Goal: Task Accomplishment & Management: Manage account settings

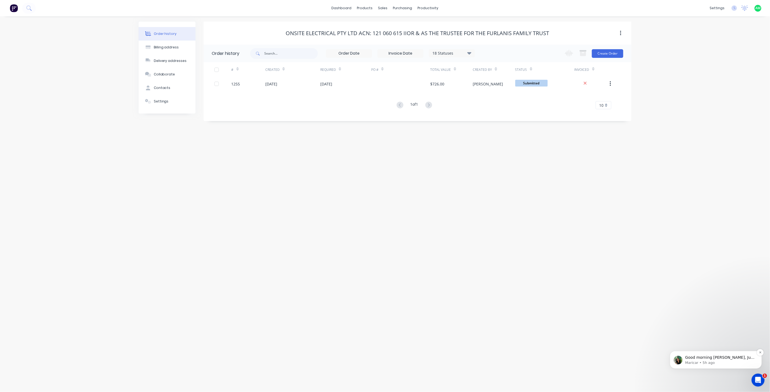
click at [727, 358] on p "Good morning [PERSON_NAME], Just a quick update, adding or selecting an attachm…" at bounding box center [720, 357] width 70 height 5
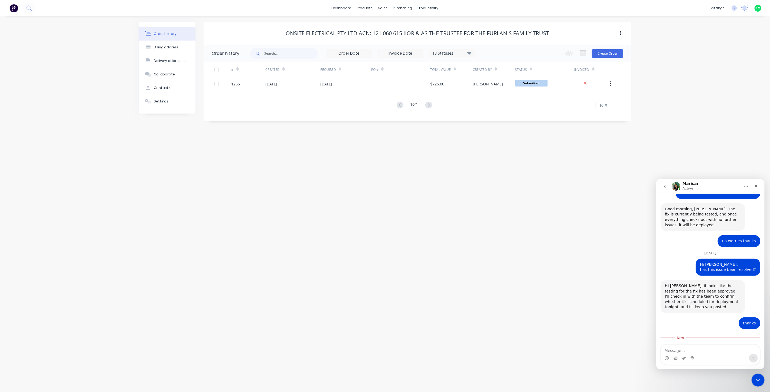
scroll to position [622, 0]
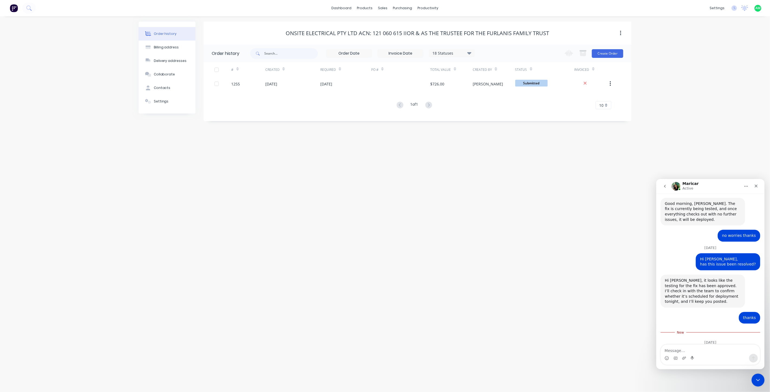
click at [692, 350] on textarea "Message…" at bounding box center [709, 349] width 99 height 9
type textarea "thank you"
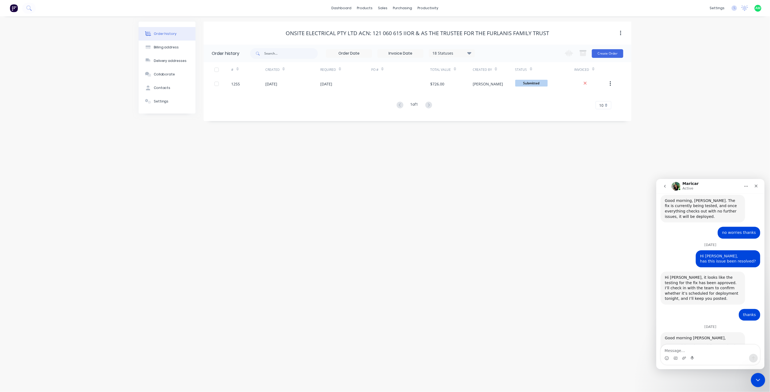
click at [751, 382] on div "Close Intercom Messenger" at bounding box center [756, 379] width 13 height 13
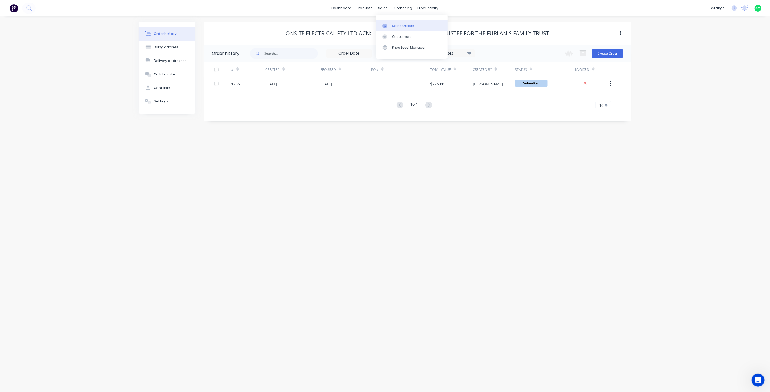
click at [390, 25] on link "Sales Orders" at bounding box center [412, 25] width 72 height 11
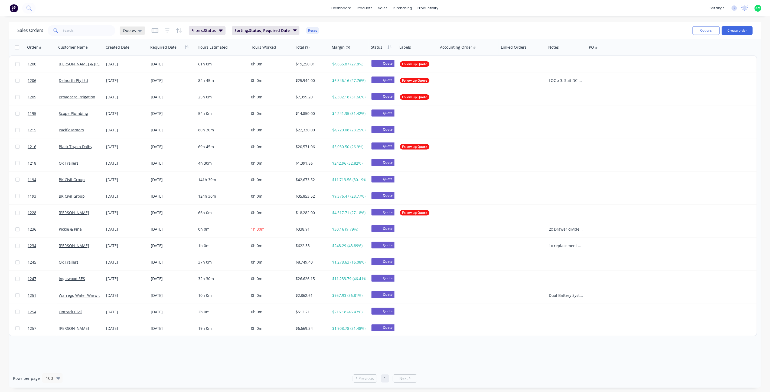
click at [140, 30] on icon at bounding box center [140, 31] width 4 height 2
click at [142, 107] on button "All Status" at bounding box center [152, 109] width 62 height 6
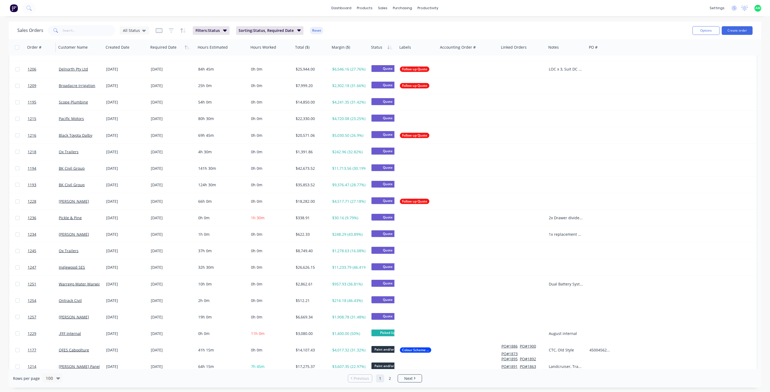
scroll to position [40, 0]
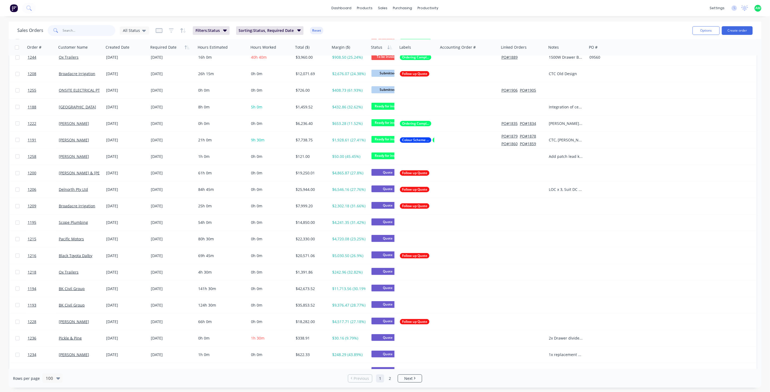
click at [78, 31] on input "text" at bounding box center [89, 30] width 53 height 11
type input "nick ash"
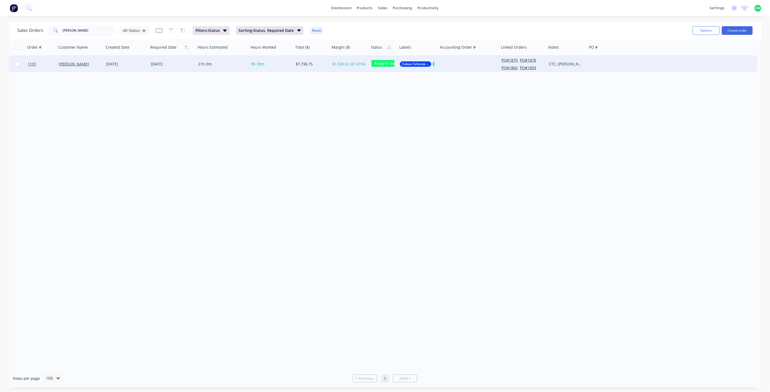
click at [77, 66] on div "[PERSON_NAME]" at bounding box center [79, 63] width 41 height 5
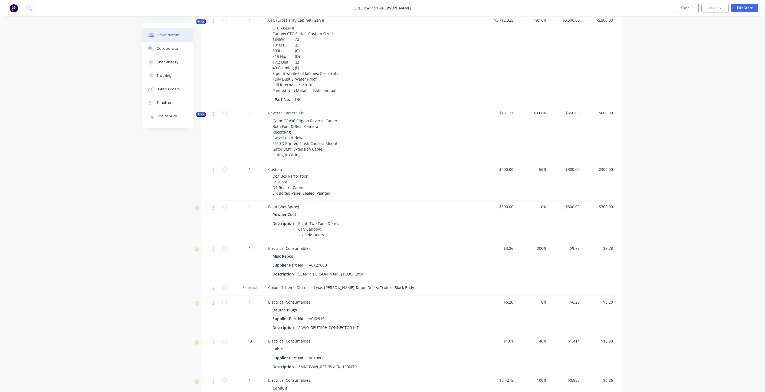
scroll to position [180, 0]
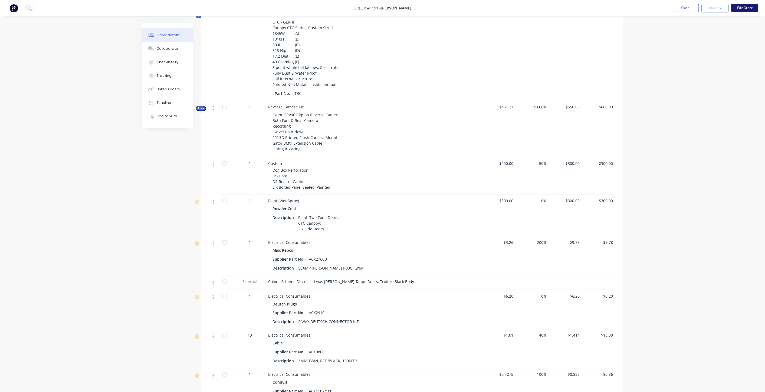
click at [745, 9] on button "Edit Order" at bounding box center [744, 8] width 27 height 8
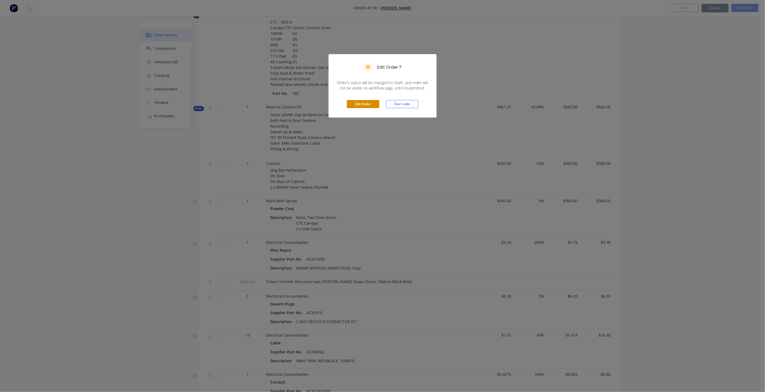
click at [361, 104] on button "Edit Order" at bounding box center [363, 104] width 32 height 8
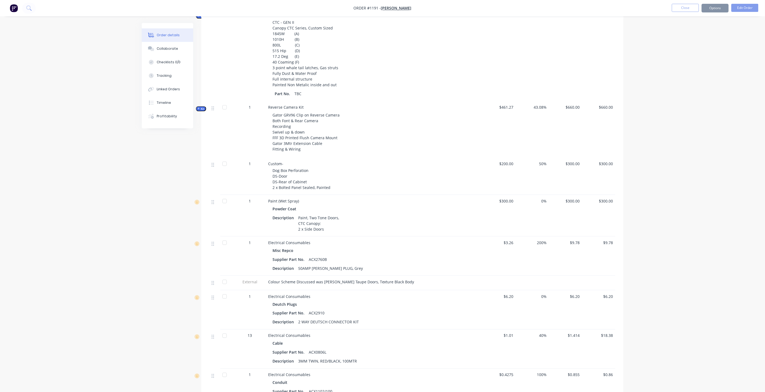
scroll to position [220, 0]
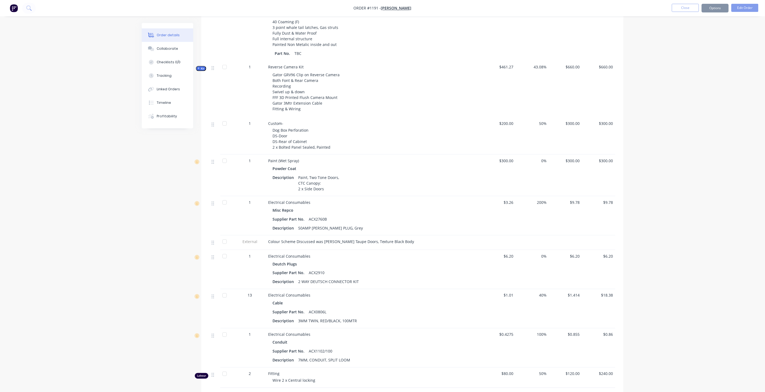
click at [395, 239] on div "Colour Scheme Discussed was Sandy Taupe Doors, Texture Black Body" at bounding box center [374, 242] width 212 height 6
drag, startPoint x: 382, startPoint y: 233, endPoint x: 359, endPoint y: 234, distance: 22.7
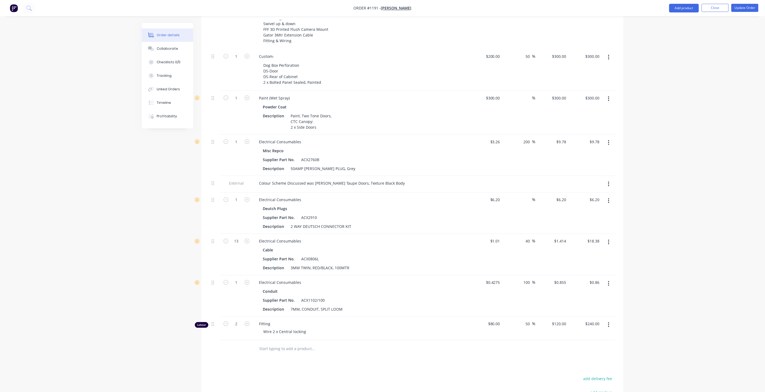
scroll to position [388, 0]
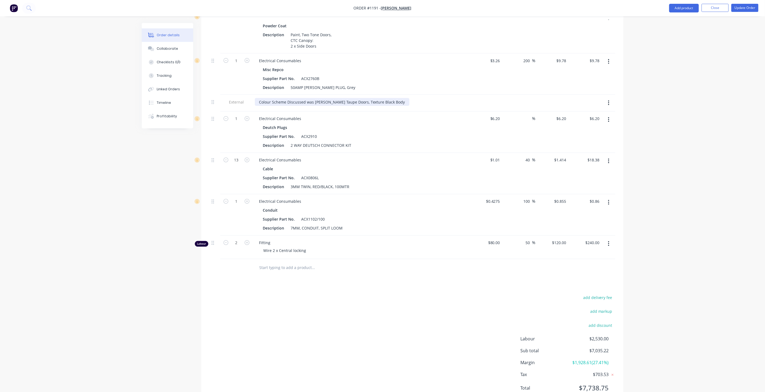
click at [363, 98] on div "Colour Scheme Discussed was Sandy Taupe Doors, Texture Black Body" at bounding box center [332, 102] width 155 height 8
drag, startPoint x: 362, startPoint y: 78, endPoint x: 350, endPoint y: 78, distance: 11.6
click at [350, 98] on div "Colour Scheme Discussed was Sandy Taupe Doors, Texture Black Body" at bounding box center [332, 102] width 155 height 8
click at [385, 98] on div "Colour Scheme Discussed was Sandy Taupe Doors, Antique Silver Black Body" at bounding box center [338, 102] width 166 height 8
click at [453, 98] on div "Colour Scheme Discussed was [PERSON_NAME] Taupe Doors, Antique Silver Body" at bounding box center [361, 102] width 212 height 8
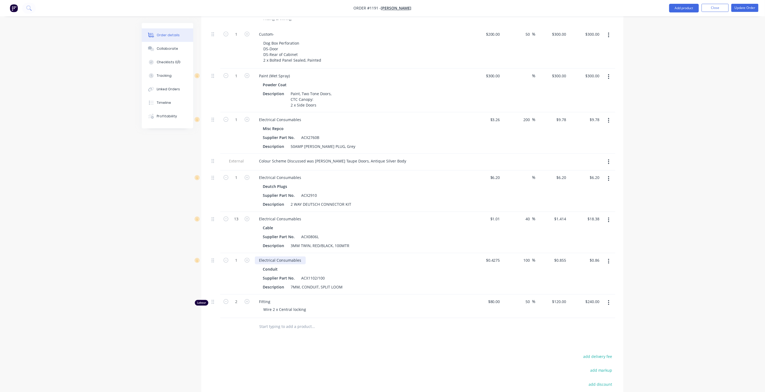
scroll to position [328, 0]
click at [248, 259] on icon "button" at bounding box center [247, 261] width 5 height 5
type input "2"
type input "$1.71"
click at [248, 259] on icon "button" at bounding box center [247, 261] width 5 height 5
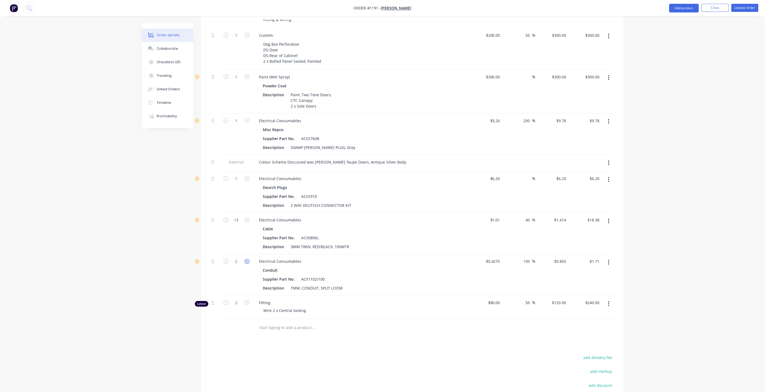
type input "3"
type input "$2.57"
click at [248, 259] on icon "button" at bounding box center [247, 261] width 5 height 5
type input "4"
type input "$3.42"
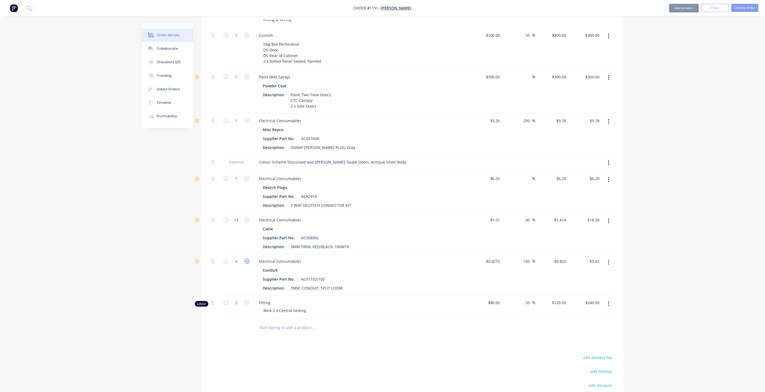
click at [248, 259] on icon "button" at bounding box center [247, 261] width 5 height 5
type input "5"
type input "$4.28"
click at [248, 259] on icon "button" at bounding box center [247, 261] width 5 height 5
type input "6"
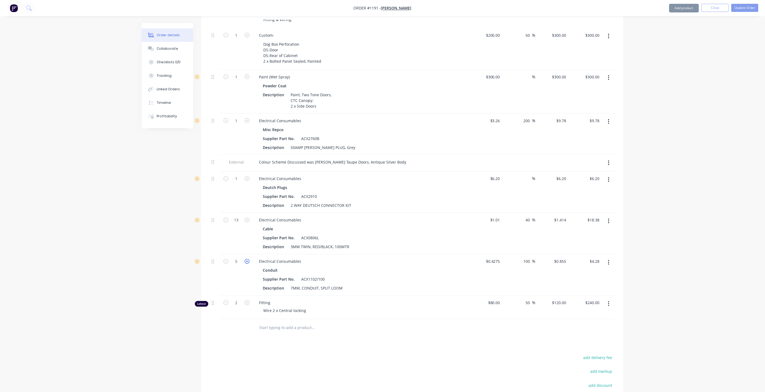
type input "$5.13"
click at [239, 258] on input "6" at bounding box center [236, 262] width 14 height 8
type input "13"
type input "$11.12"
click at [337, 255] on div "Electrical Consumables Conduit Supplier Part No. ACX1102/100 Description 7MM, C…" at bounding box center [361, 275] width 216 height 41
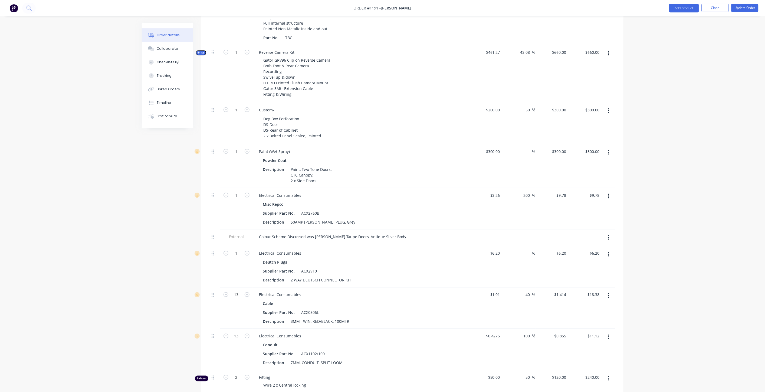
scroll to position [248, 0]
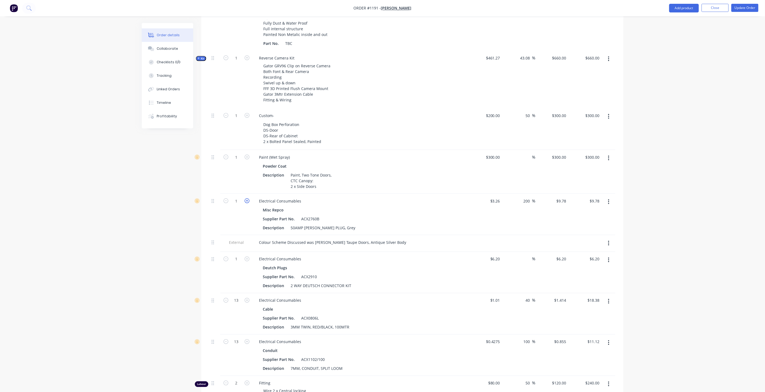
click at [247, 199] on icon "button" at bounding box center [247, 201] width 5 height 5
type input "2"
type input "$19.56"
click at [247, 199] on icon "button" at bounding box center [247, 201] width 5 height 5
type input "3"
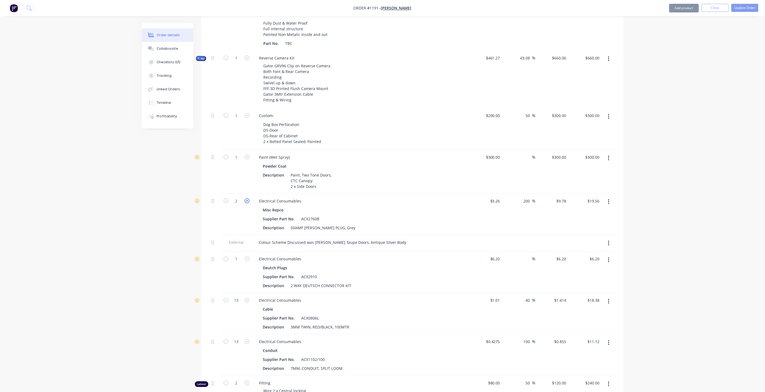
type input "$29.34"
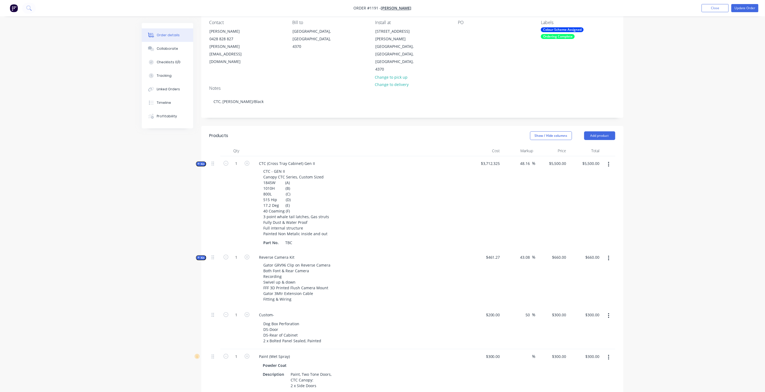
scroll to position [27, 0]
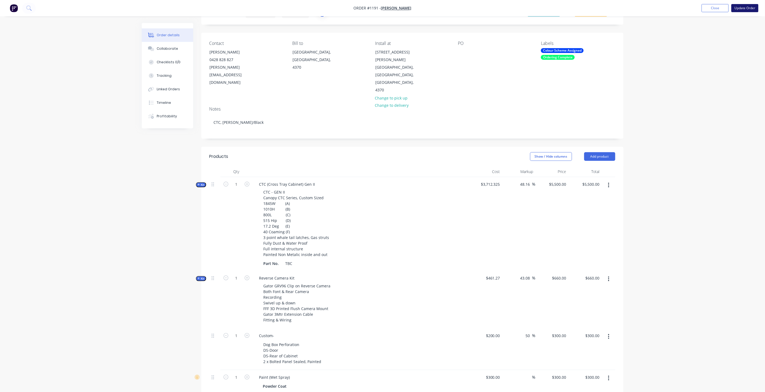
click at [743, 9] on button "Update Order" at bounding box center [744, 8] width 27 height 8
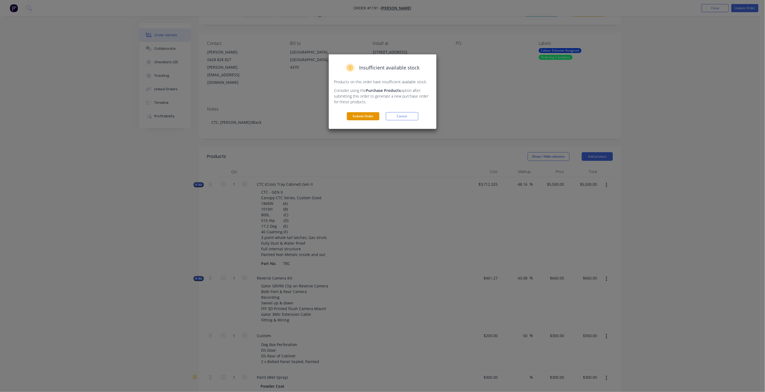
click at [369, 118] on button "Submit Order" at bounding box center [363, 116] width 32 height 8
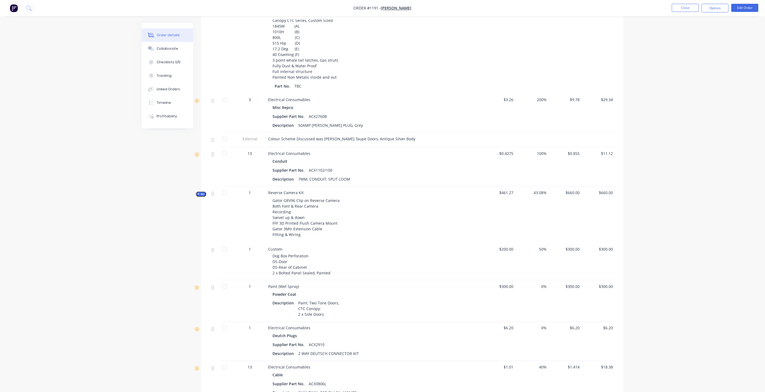
scroll to position [165, 0]
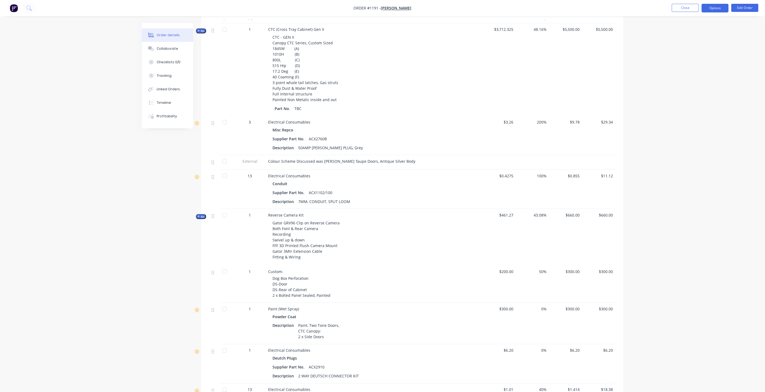
click at [720, 9] on button "Options" at bounding box center [715, 8] width 27 height 9
click at [681, 43] on div "Partial Invoice" at bounding box center [699, 44] width 50 height 8
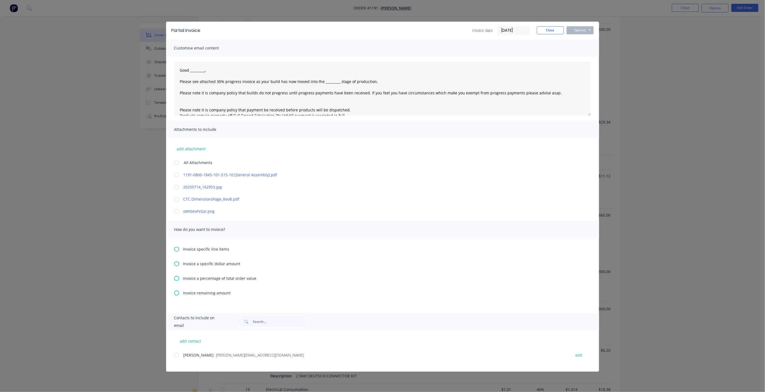
click at [176, 294] on icon at bounding box center [176, 293] width 5 height 5
type textarea "Good _________, Please see attached 30% progress invoice as your build has now …"
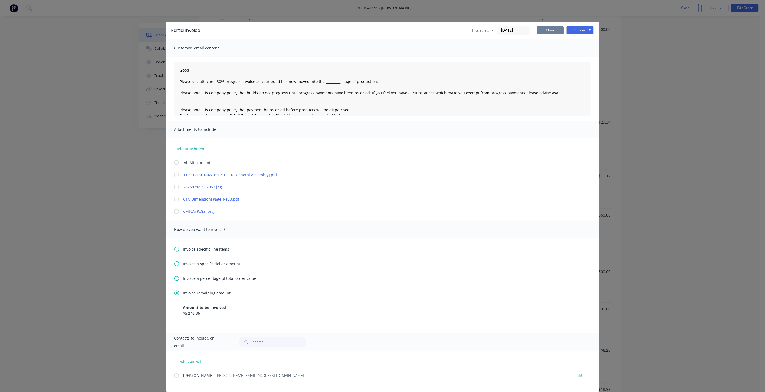
click at [545, 31] on button "Close" at bounding box center [550, 30] width 27 height 8
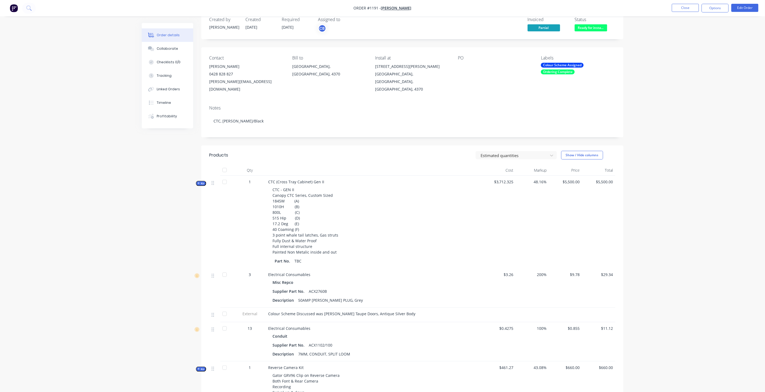
scroll to position [0, 0]
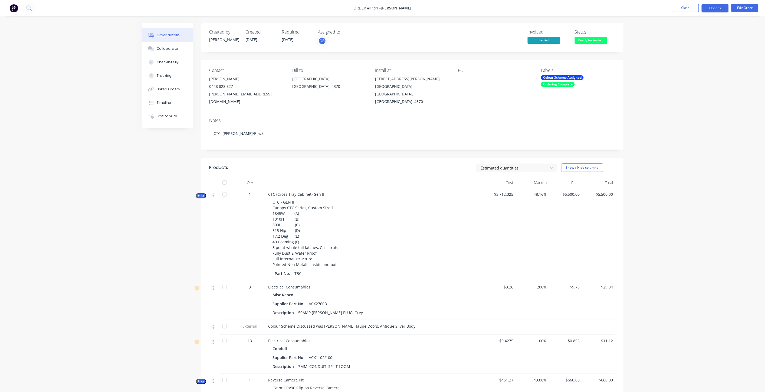
click at [716, 7] on button "Options" at bounding box center [715, 8] width 27 height 9
click at [689, 42] on div "Partial Invoice" at bounding box center [699, 44] width 50 height 8
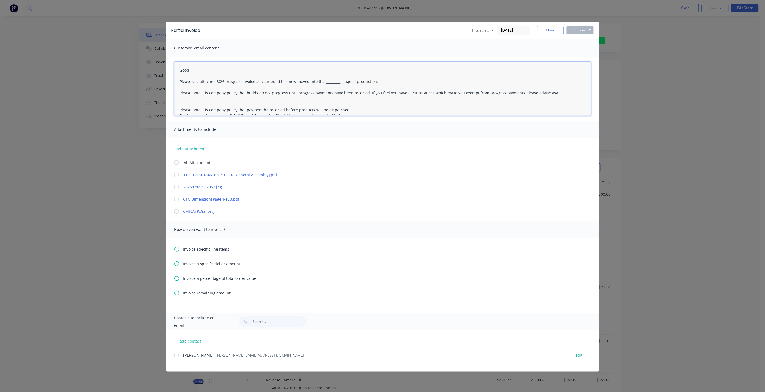
drag, startPoint x: 210, startPoint y: 71, endPoint x: 191, endPoint y: 71, distance: 18.9
click at [191, 71] on textarea "Good _________, Please see attached 30% progress invoice as your build has now …" at bounding box center [382, 89] width 417 height 54
drag, startPoint x: 374, startPoint y: 80, endPoint x: 215, endPoint y: 80, distance: 159.4
click at [215, 80] on textarea "Good Afternoon Nick, Please see attached 30% progress invoice as your build has…" at bounding box center [382, 89] width 417 height 54
click at [226, 80] on textarea "Good Afternoon Nick, Please see attached 30% progress invoice as your build has…" at bounding box center [382, 89] width 417 height 54
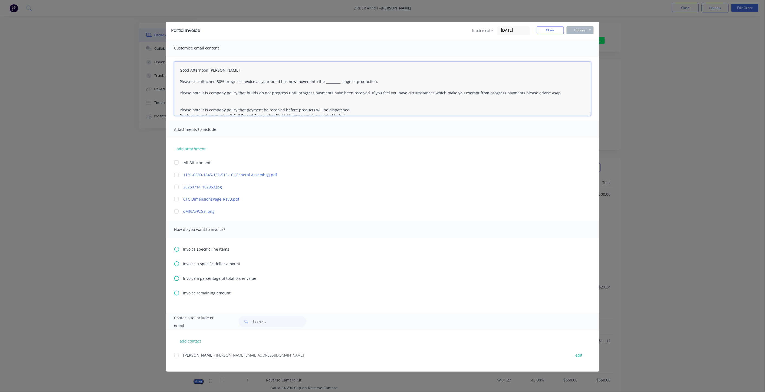
drag, startPoint x: 240, startPoint y: 81, endPoint x: 217, endPoint y: 81, distance: 23.3
click at [217, 81] on textarea "Good Afternoon Nick, Please see attached 30% progress invoice as your build has…" at bounding box center [382, 89] width 417 height 54
drag, startPoint x: 351, startPoint y: 83, endPoint x: 228, endPoint y: 82, distance: 122.3
click at [228, 82] on textarea "Good Afternoon Nick, Please see attached invoice as your build has now moved in…" at bounding box center [382, 89] width 417 height 54
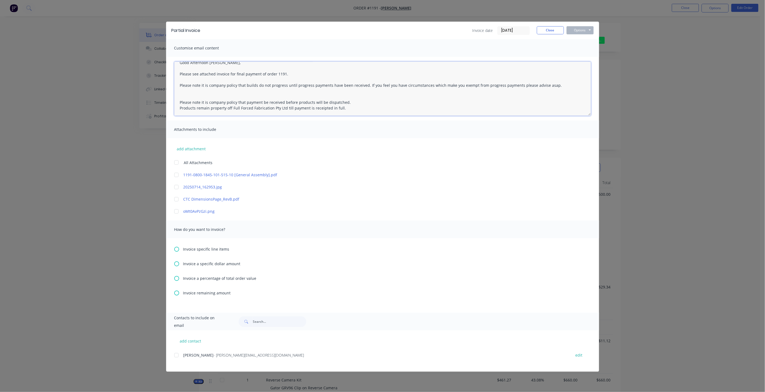
scroll to position [8, 0]
type textarea "Good Afternoon Nick, Please see attached invoice for final payment of order 119…"
click at [177, 293] on icon at bounding box center [176, 293] width 5 height 5
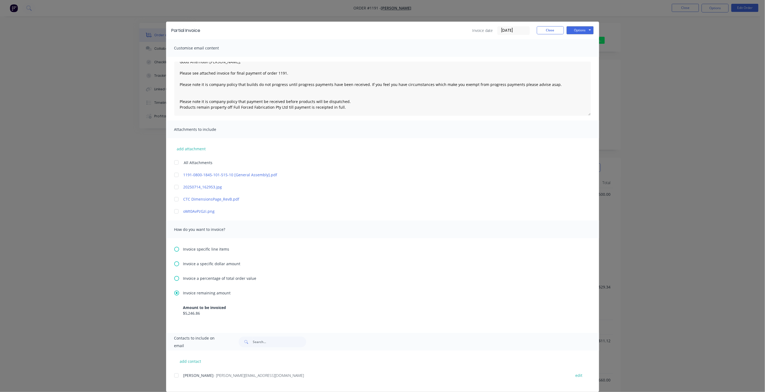
scroll to position [7, 0]
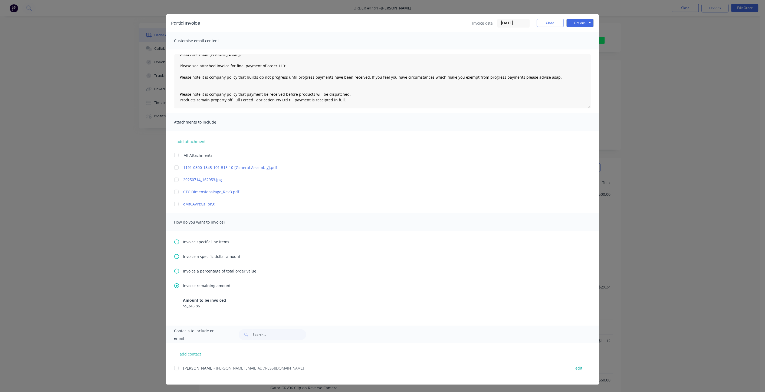
click at [176, 369] on div at bounding box center [176, 368] width 11 height 11
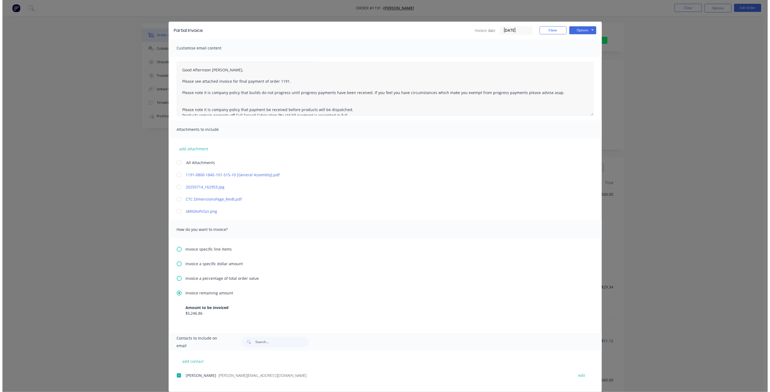
scroll to position [0, 0]
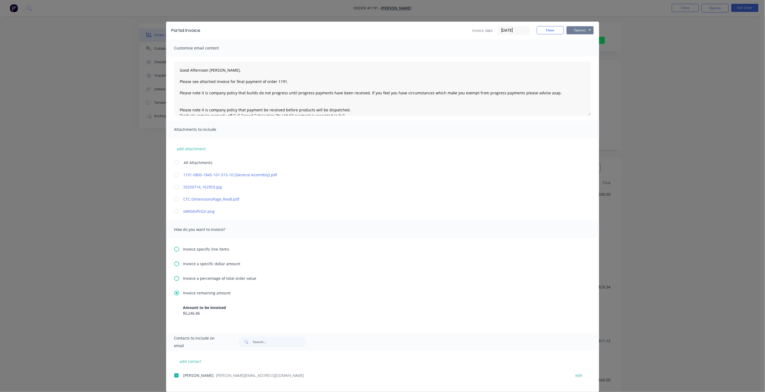
click at [577, 31] on button "Options" at bounding box center [580, 30] width 27 height 8
click at [581, 58] on button "Email" at bounding box center [584, 57] width 35 height 9
click at [544, 31] on button "Close" at bounding box center [550, 30] width 27 height 8
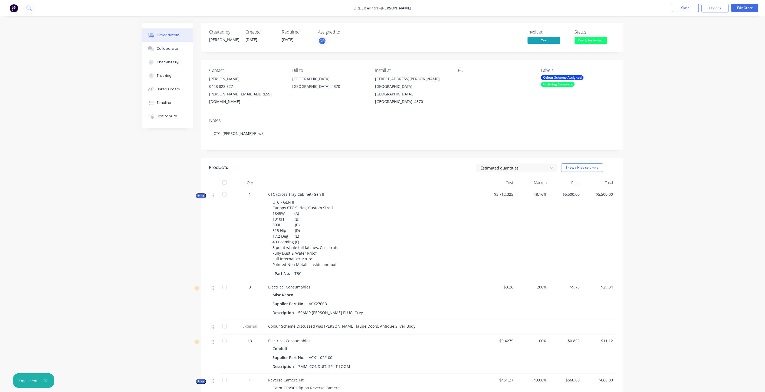
click at [591, 41] on span "Ready for insta..." at bounding box center [591, 40] width 32 height 7
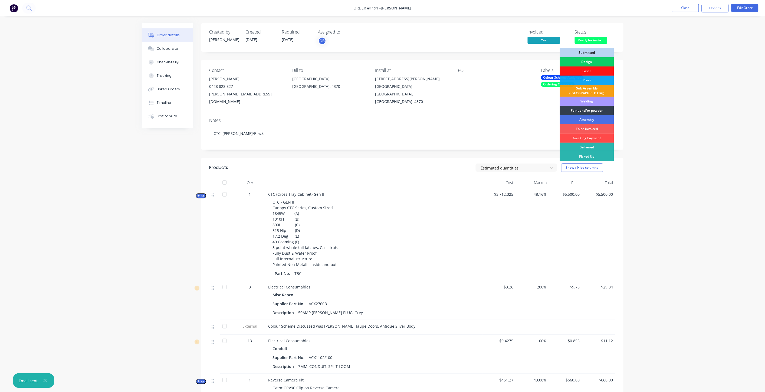
click at [588, 134] on div "Awaiting Payment" at bounding box center [587, 138] width 54 height 9
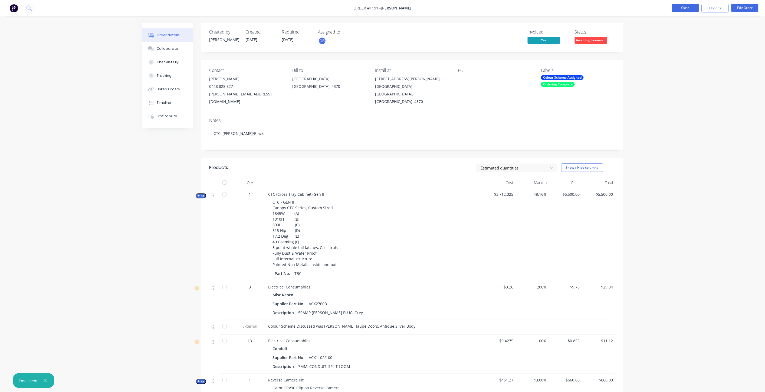
click at [682, 7] on button "Close" at bounding box center [685, 8] width 27 height 8
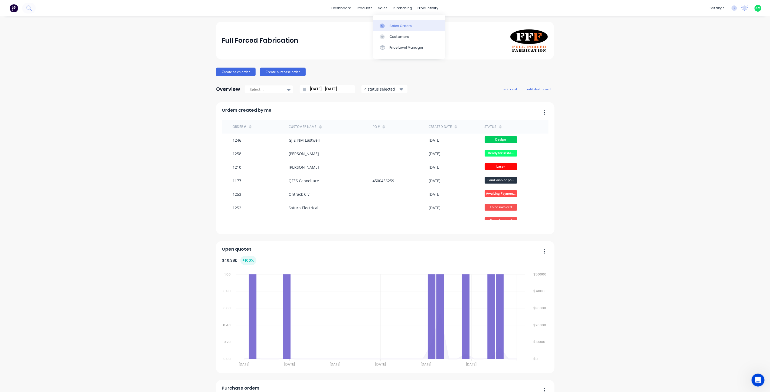
click at [393, 21] on link "Sales Orders" at bounding box center [409, 25] width 72 height 11
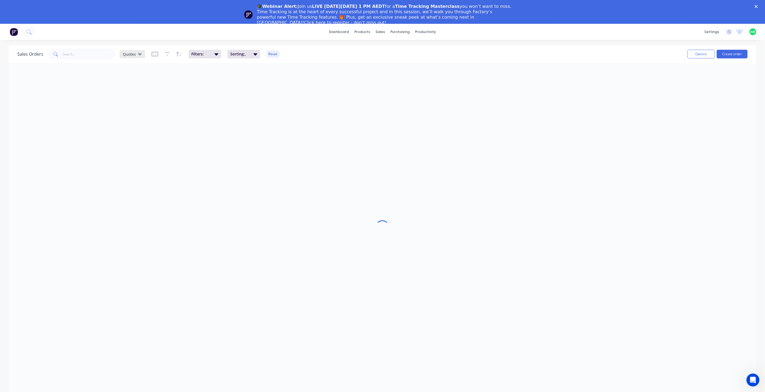
click at [138, 52] on icon at bounding box center [140, 54] width 4 height 6
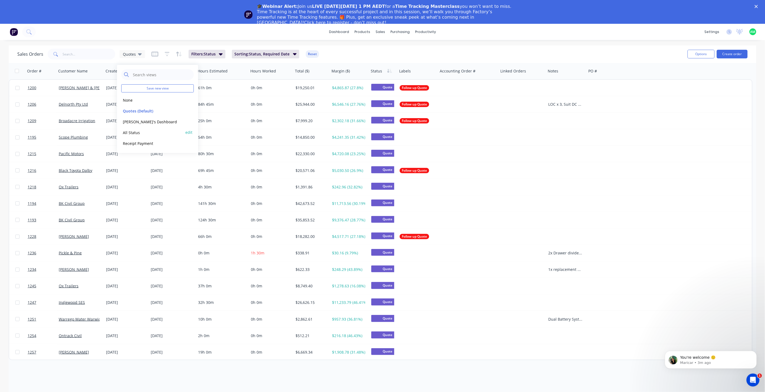
click at [137, 130] on button "All Status" at bounding box center [152, 133] width 62 height 6
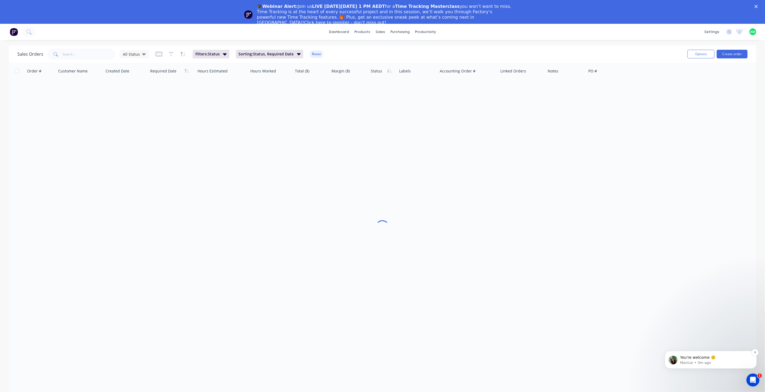
click at [717, 360] on p "Maricar • 3m ago" at bounding box center [715, 362] width 70 height 5
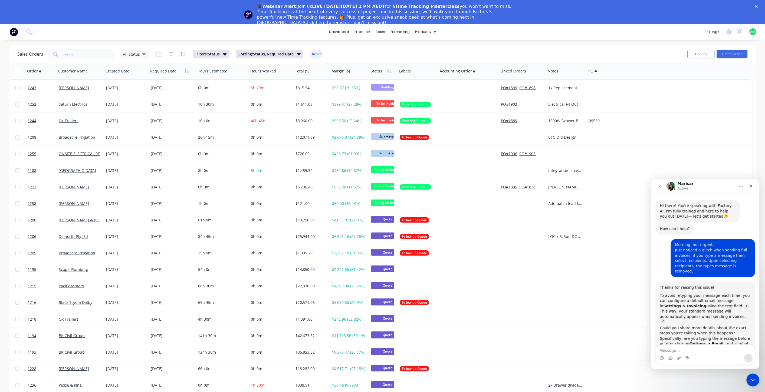
scroll to position [6, 0]
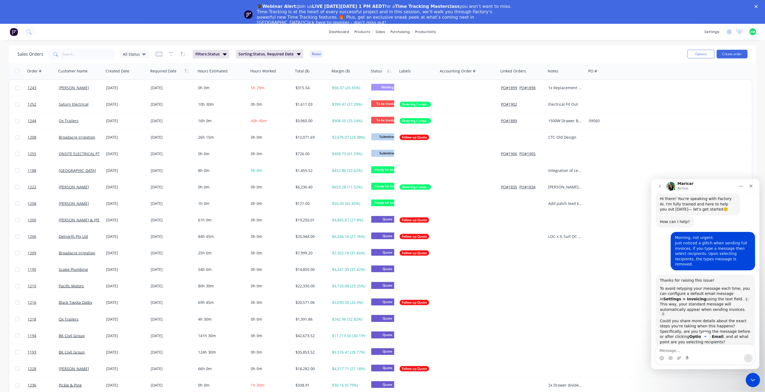
drag, startPoint x: 750, startPoint y: 377, endPoint x: 1486, endPoint y: 747, distance: 823.6
click at [750, 377] on icon "Close Intercom Messenger" at bounding box center [752, 379] width 6 height 6
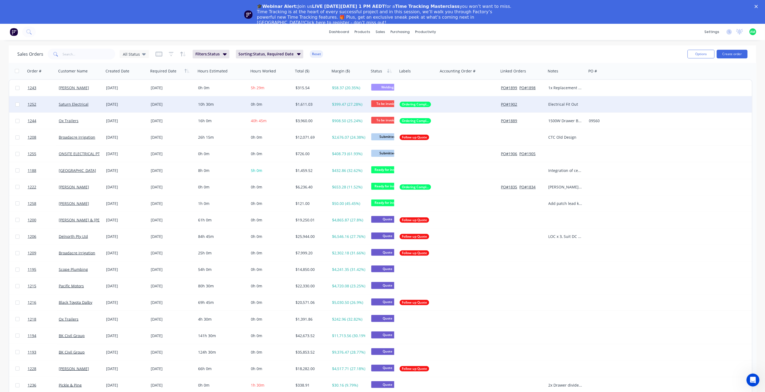
scroll to position [650, 0]
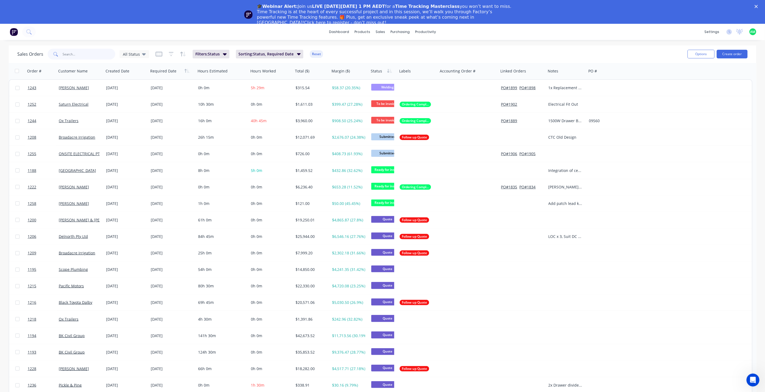
click at [69, 55] on input "text" at bounding box center [89, 54] width 53 height 11
type input "[PERSON_NAME]"
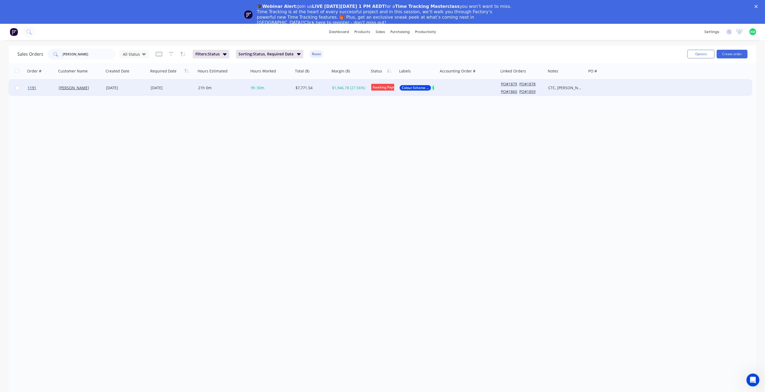
click at [84, 87] on div "[PERSON_NAME]" at bounding box center [79, 87] width 41 height 5
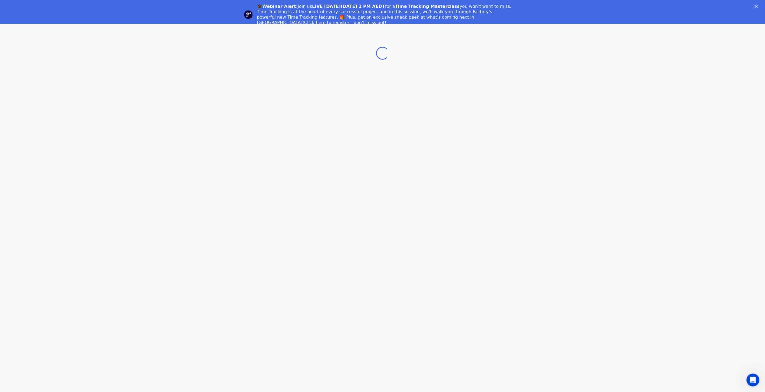
click at [759, 5] on div "🎓Webinar Alert: Join us LIVE [DATE][DATE] 1 PM AEDT for a Time Tracking Masterc…" at bounding box center [382, 14] width 765 height 25
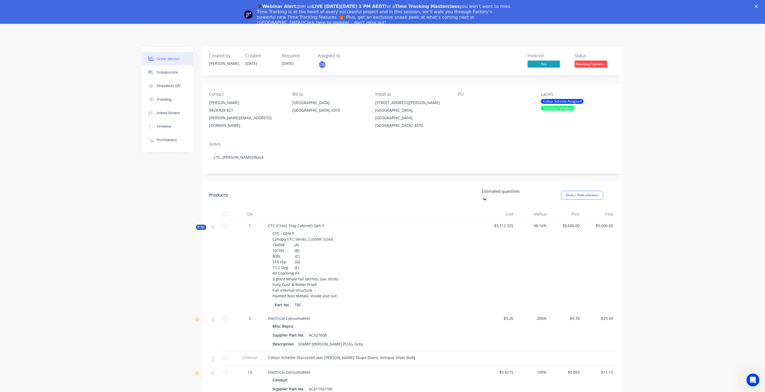
click at [758, 5] on icon "Close" at bounding box center [756, 6] width 3 height 3
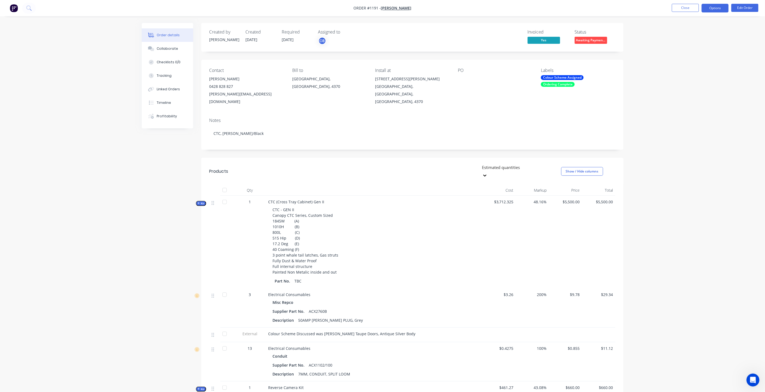
click at [704, 9] on button "Options" at bounding box center [715, 8] width 27 height 9
click at [689, 41] on div "Partial Invoice" at bounding box center [699, 44] width 50 height 8
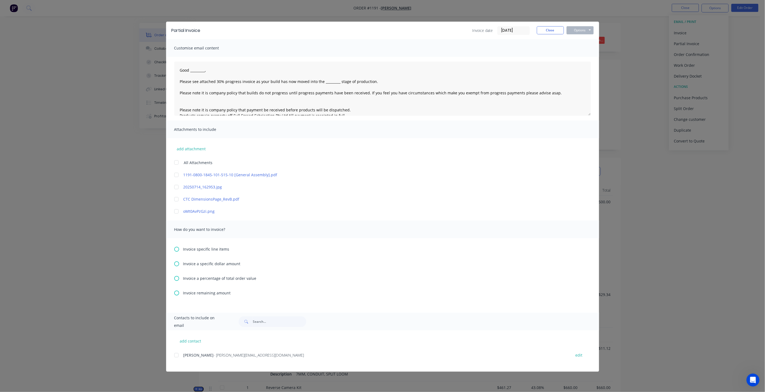
click at [192, 293] on span "Invoice remaining amount" at bounding box center [207, 293] width 48 height 6
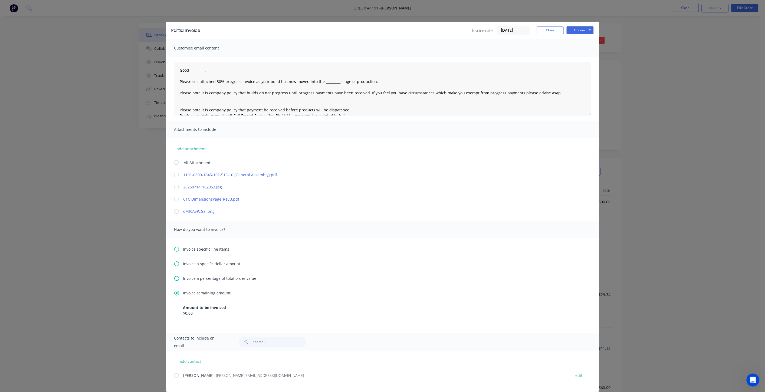
click at [175, 293] on icon at bounding box center [176, 293] width 5 height 5
click at [542, 31] on button "Close" at bounding box center [550, 30] width 27 height 8
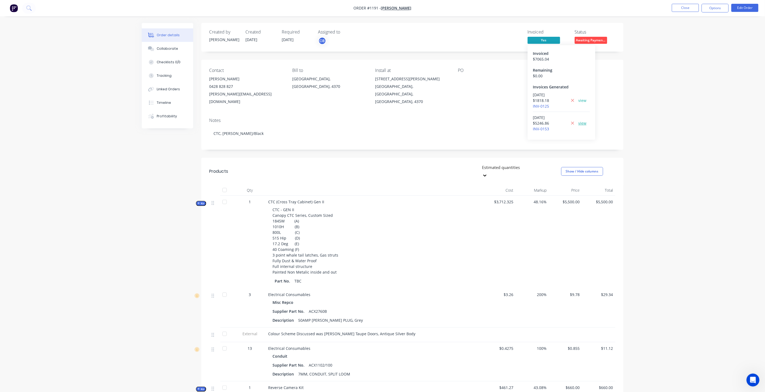
click at [582, 123] on link "view" at bounding box center [583, 123] width 8 height 6
